Goal: Information Seeking & Learning: Find specific fact

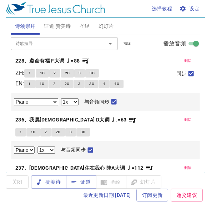
select select "1"
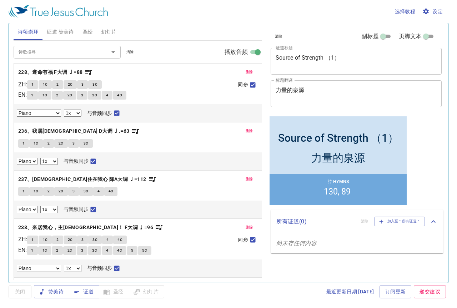
click at [128, 51] on span "清除" at bounding box center [129, 52] width 7 height 6
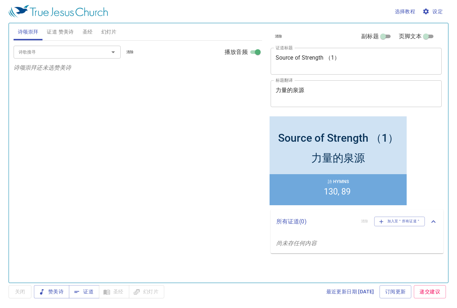
click at [59, 32] on span "证道 赞美诗" at bounding box center [60, 31] width 27 height 9
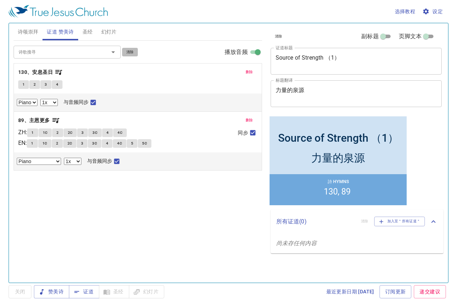
click at [132, 49] on span "清除" at bounding box center [129, 52] width 7 height 6
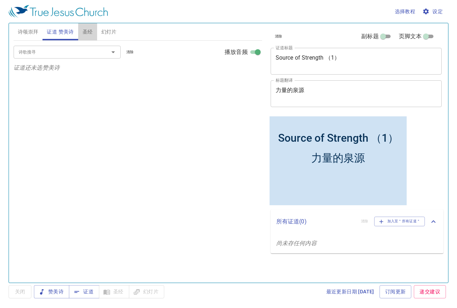
click at [90, 31] on span "圣经" at bounding box center [87, 31] width 10 height 9
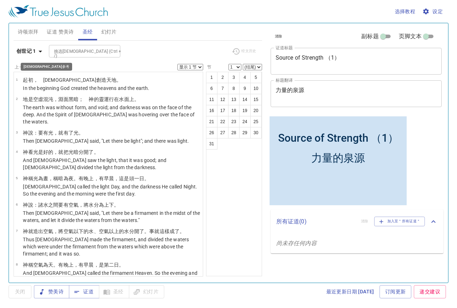
click at [43, 54] on icon "button" at bounding box center [40, 51] width 9 height 9
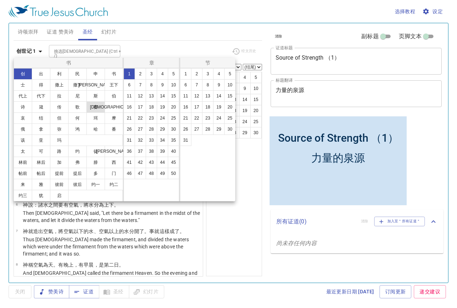
click at [100, 107] on button "赛" at bounding box center [95, 106] width 19 height 11
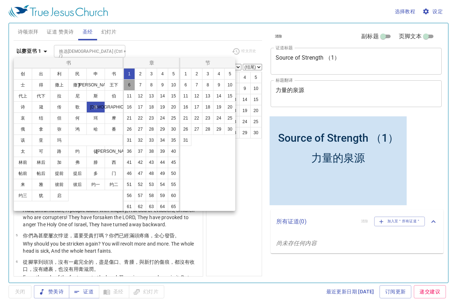
click at [135, 86] on button "6" at bounding box center [128, 84] width 11 height 11
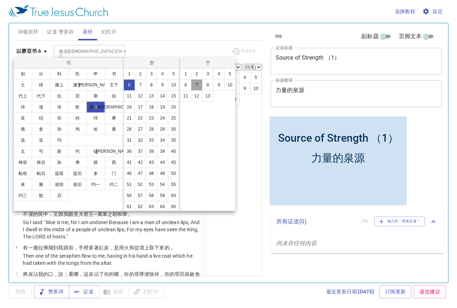
click at [199, 83] on button "7" at bounding box center [196, 84] width 11 height 11
select select "7"
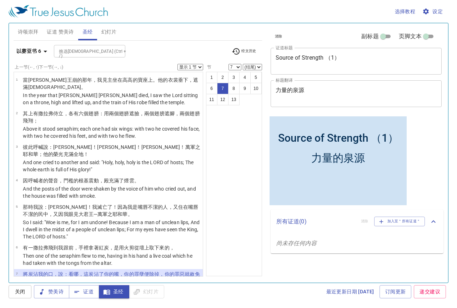
scroll to position [97, 0]
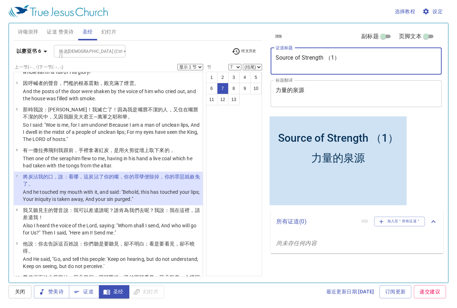
drag, startPoint x: 343, startPoint y: 60, endPoint x: 224, endPoint y: 55, distance: 119.6
click at [210, 55] on div "诗颂崇拜 证道 赞美诗 圣经 幻灯片 诗歌搜寻 诗歌搜寻 清除 播放音频 诗颂崇拜还未选赞美诗 诗歌搜寻 诗歌搜寻 清除 播放音频 证道还未选赞美诗 以赛亚书…" at bounding box center [228, 149] width 435 height 259
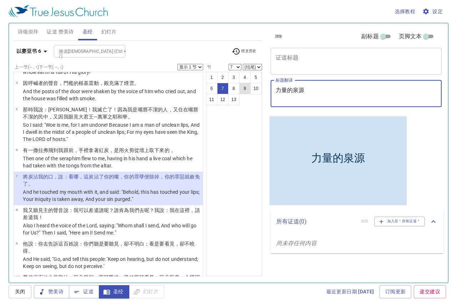
drag, startPoint x: 305, startPoint y: 90, endPoint x: 240, endPoint y: 86, distance: 65.0
click at [210, 86] on div "诗颂崇拜 证道 赞美诗 圣经 幻灯片 诗歌搜寻 诗歌搜寻 清除 播放音频 诗颂崇拜还未选赞美诗 诗歌搜寻 诗歌搜寻 清除 播放音频 证道还未选赞美诗 以赛亚书…" at bounding box center [228, 149] width 435 height 259
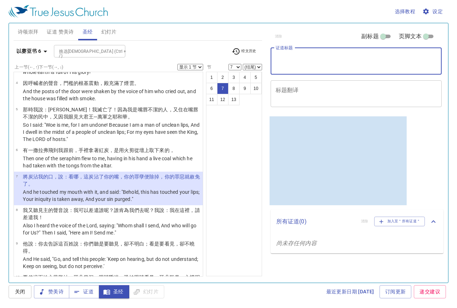
paste textarea "以赛亚书"
type textarea "以赛亚书 （六章）"
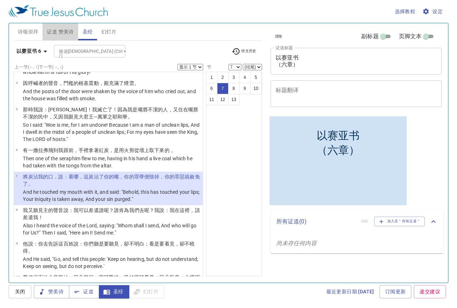
click at [59, 32] on span "证道 赞美诗" at bounding box center [60, 31] width 27 height 9
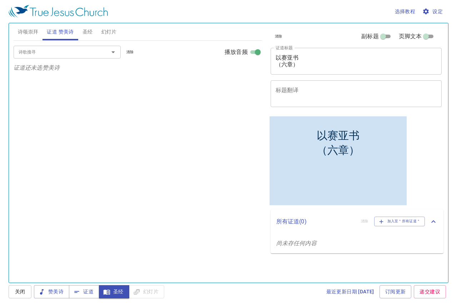
click at [74, 56] on div "诗歌搜寻" at bounding box center [67, 52] width 107 height 12
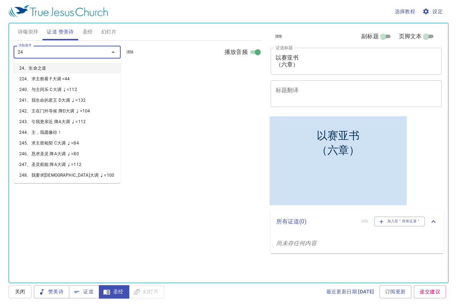
type input "248"
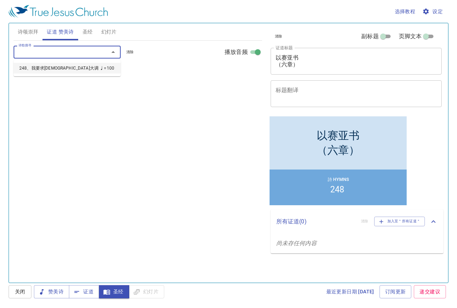
select select "1"
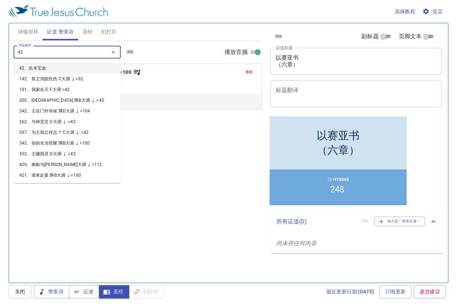
type input "429"
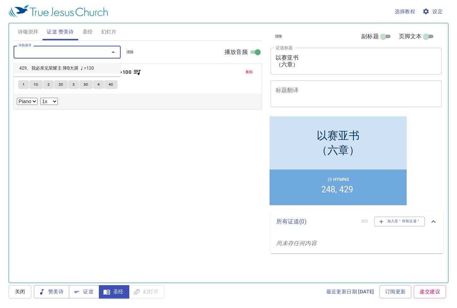
select select "1"
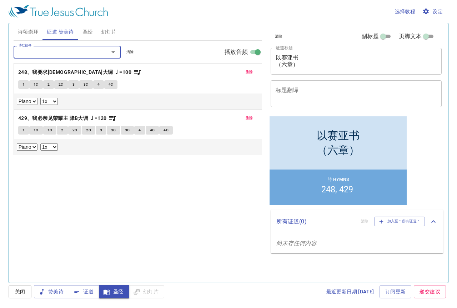
click at [84, 27] on span "圣经" at bounding box center [87, 31] width 10 height 9
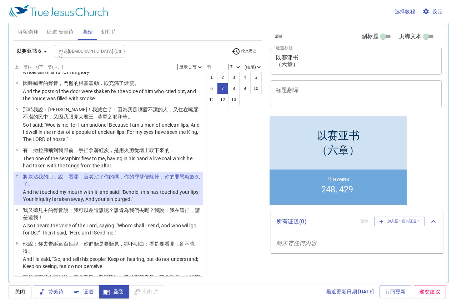
click at [88, 174] on wh559 "：看哪，這炭沾了 你的嘴 ，你的罪孽 便除掉 ，你的罪惡 就赦免了 。" at bounding box center [111, 180] width 177 height 13
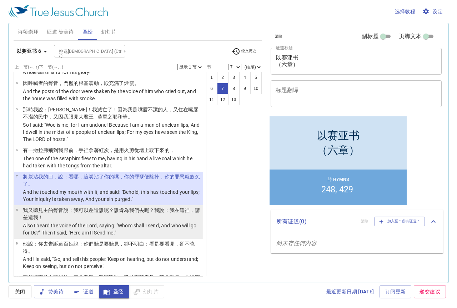
click at [67, 203] on p "我又聽見 主 的聲音 說 ：我可以差遣 誰呢？誰肯為我們去 呢？我說 ：我在這裡，請差遣我 ！" at bounding box center [112, 214] width 178 height 14
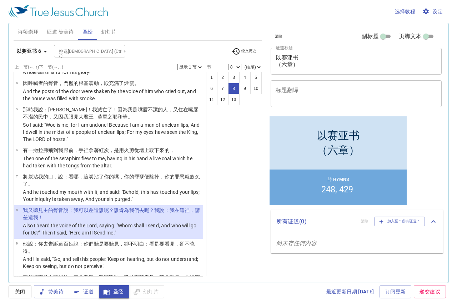
click at [31, 203] on p "我又聽見 主 的聲音 說 ：我可以差遣 誰呢？誰肯為我們去 呢？我說 ：我在這裡，請差遣我 ！" at bounding box center [112, 214] width 178 height 14
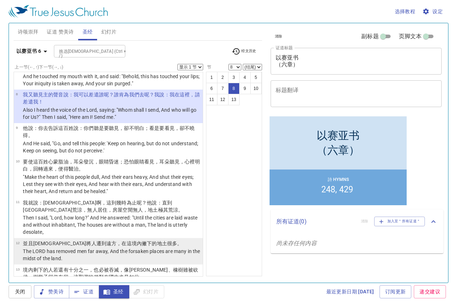
scroll to position [230, 0]
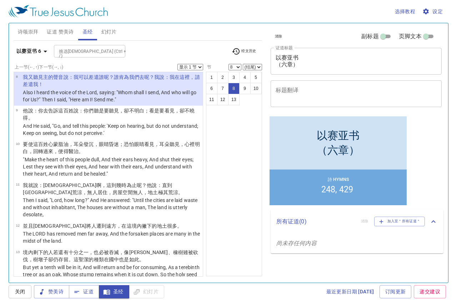
click at [87, 89] on p "Also I heard the voice of the Lord, saying: "Whom shall I send, And who will go…" at bounding box center [112, 96] width 178 height 14
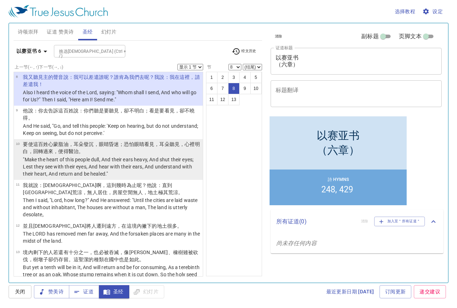
click at [97, 141] on p "要使這百姓 心 蒙脂油 ，耳朵 發沉 ，眼睛 昏迷 ；恐怕眼睛 看見 ，耳朵 聽見 ，心裡 明白 ，回轉過來 ，便得醫治 。" at bounding box center [112, 148] width 178 height 14
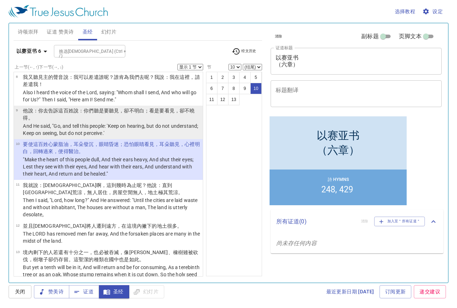
click at [100, 122] on p "And He said, "Go, and tell this people: 'Keep on hearing, but do not understand…" at bounding box center [112, 129] width 178 height 14
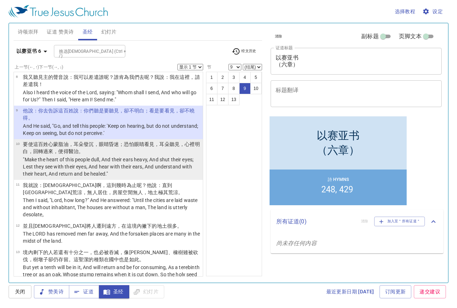
click at [46, 156] on p ""Make the heart of this people dull, And their ears heavy, And shut their eyes;…" at bounding box center [112, 166] width 178 height 21
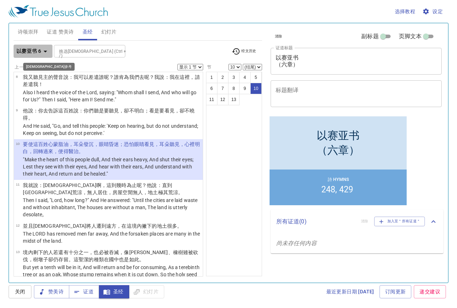
click at [49, 50] on icon "button" at bounding box center [45, 51] width 9 height 9
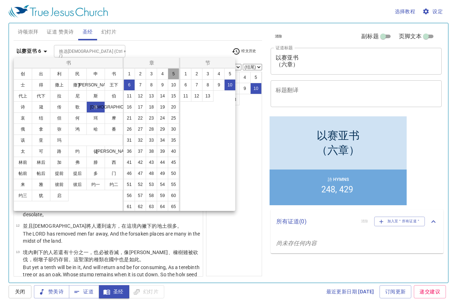
click at [168, 80] on button "5" at bounding box center [173, 73] width 11 height 11
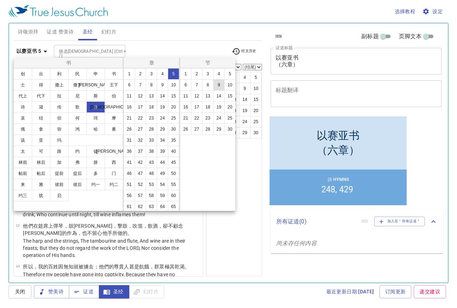
scroll to position [0, 0]
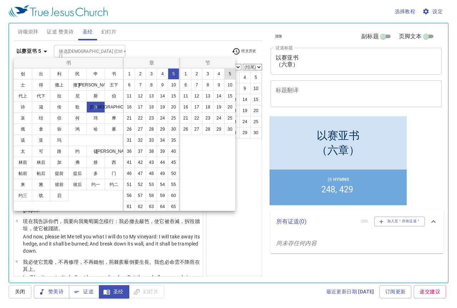
click at [210, 71] on button "5" at bounding box center [229, 73] width 11 height 11
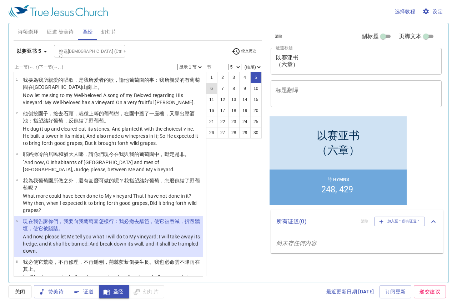
click at [210, 90] on button "6" at bounding box center [211, 88] width 11 height 11
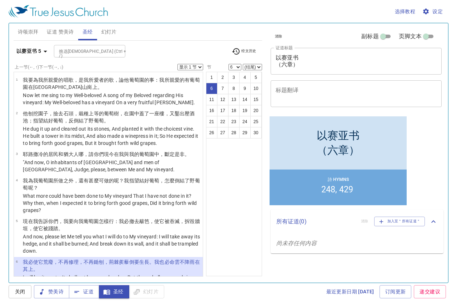
scroll to position [103, 0]
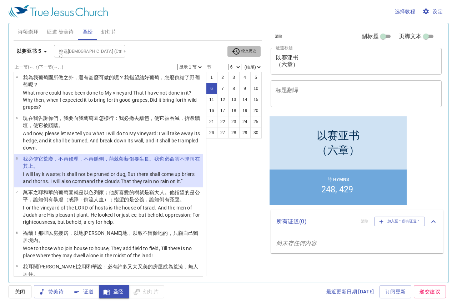
click at [210, 50] on span "经文历史" at bounding box center [244, 51] width 25 height 9
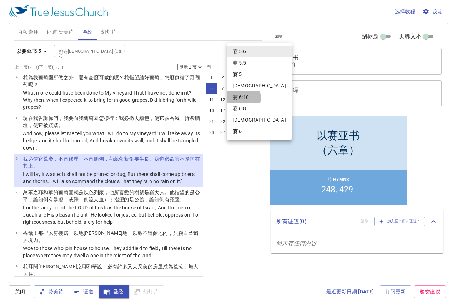
click at [210, 98] on li "赛 6:10" at bounding box center [259, 96] width 65 height 11
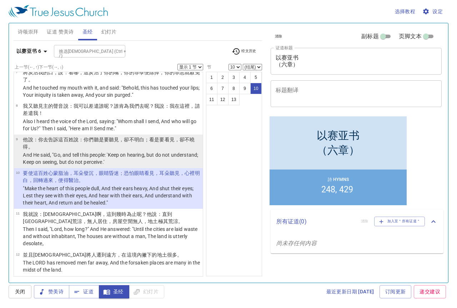
click at [167, 136] on p "他說 ：你去 告訴 這百姓 說：你們聽 是要聽見 ，卻不明白 ；看 是要看見 ，卻不曉得 。" at bounding box center [112, 143] width 178 height 14
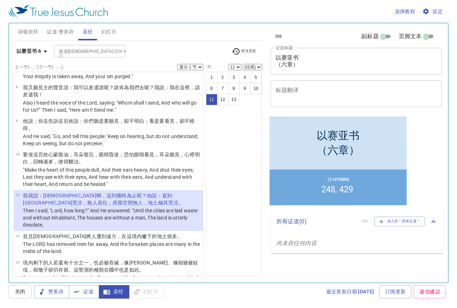
scroll to position [230, 0]
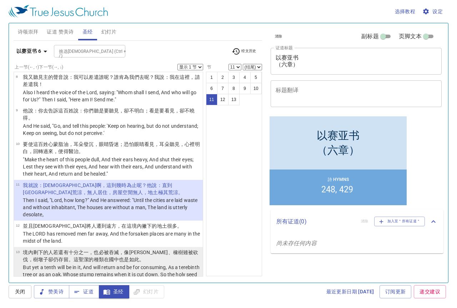
click at [87, 203] on td "境內剩下的 人若還有十分之一 ，也必被吞滅 ，像栗樹 、橡樹 雖被砍伐 ，樹墩子 卻仍存留。這聖潔 的種類 在國中也是如此。" at bounding box center [112, 256] width 178 height 15
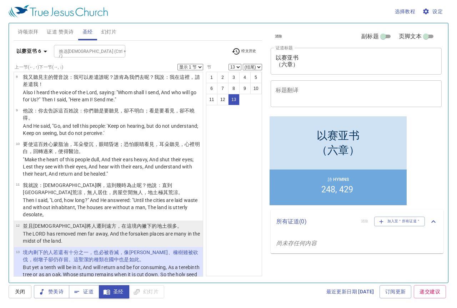
click at [93, 203] on p "The LORD has removed men far away, And the forsaken places are many in the mids…" at bounding box center [112, 237] width 178 height 14
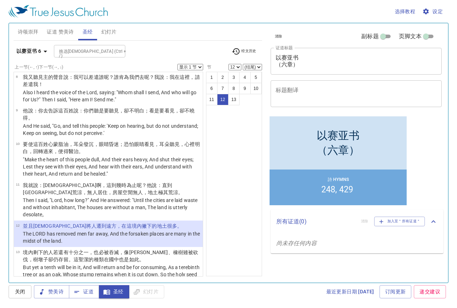
select select "13"
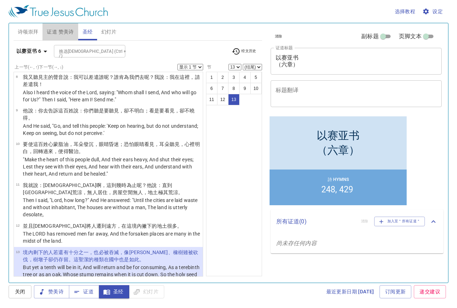
click at [65, 33] on span "证道 赞美诗" at bounding box center [60, 31] width 27 height 9
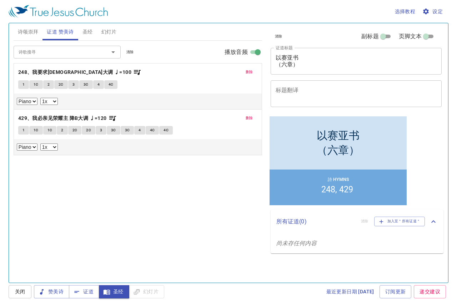
drag, startPoint x: 23, startPoint y: 131, endPoint x: 24, endPoint y: 137, distance: 6.5
click at [24, 137] on div "删除 429、我必亲见荣耀主 降B大调 ♩=120 1 1C 1C 2 2C 2C 3 3C 3C 4 4C 4C Piano 0.6x 0.7x 0.8x …" at bounding box center [138, 133] width 248 height 46
click at [24, 129] on span "1" at bounding box center [23, 130] width 2 height 6
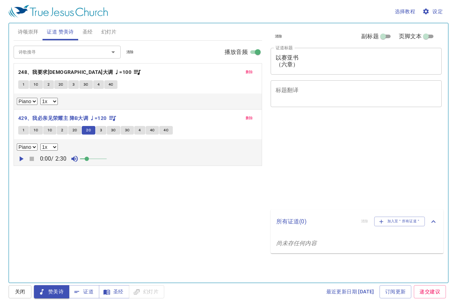
select select "1"
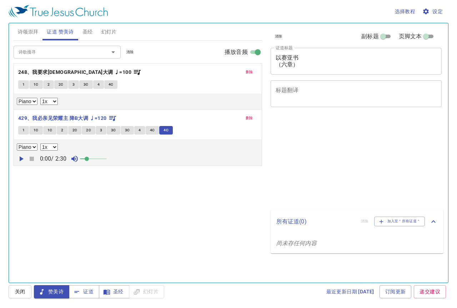
select select "1"
